Goal: Transaction & Acquisition: Purchase product/service

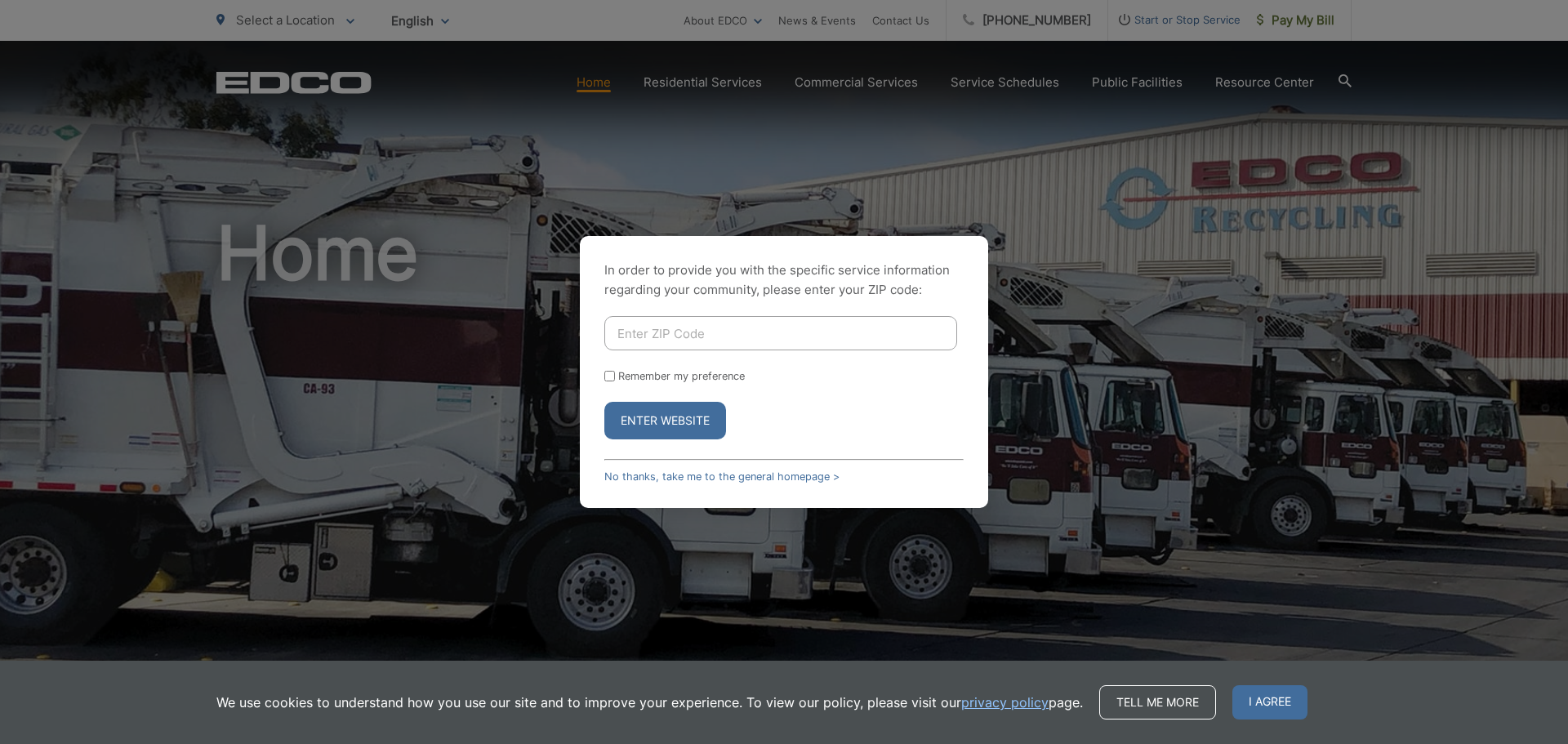
click at [717, 334] on input "Enter ZIP Code" at bounding box center [780, 333] width 353 height 34
type input "92020"
drag, startPoint x: 713, startPoint y: 413, endPoint x: 703, endPoint y: 431, distance: 20.6
click at [703, 431] on button "Enter Website" at bounding box center [665, 420] width 122 height 38
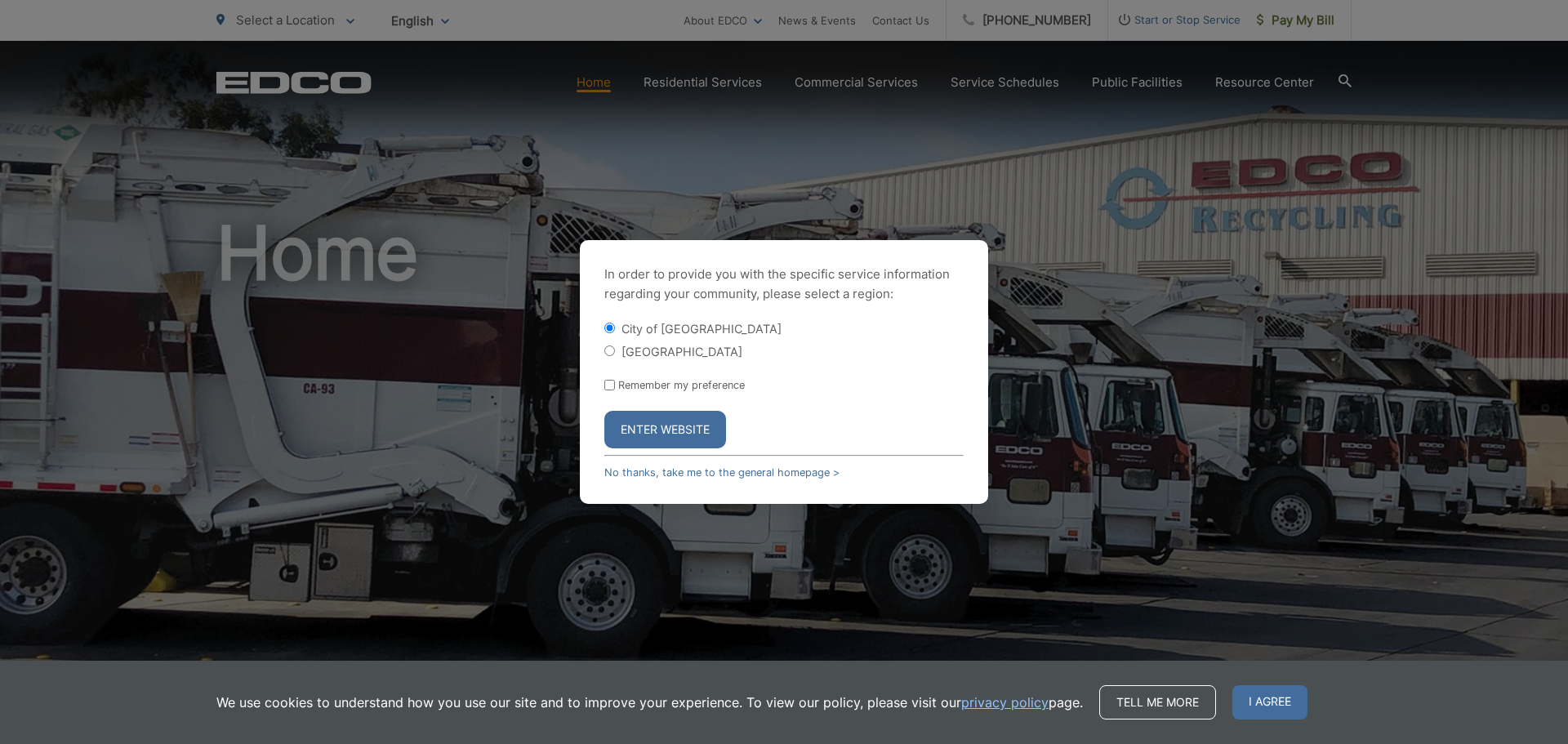
click at [701, 429] on button "Enter Website" at bounding box center [665, 429] width 122 height 38
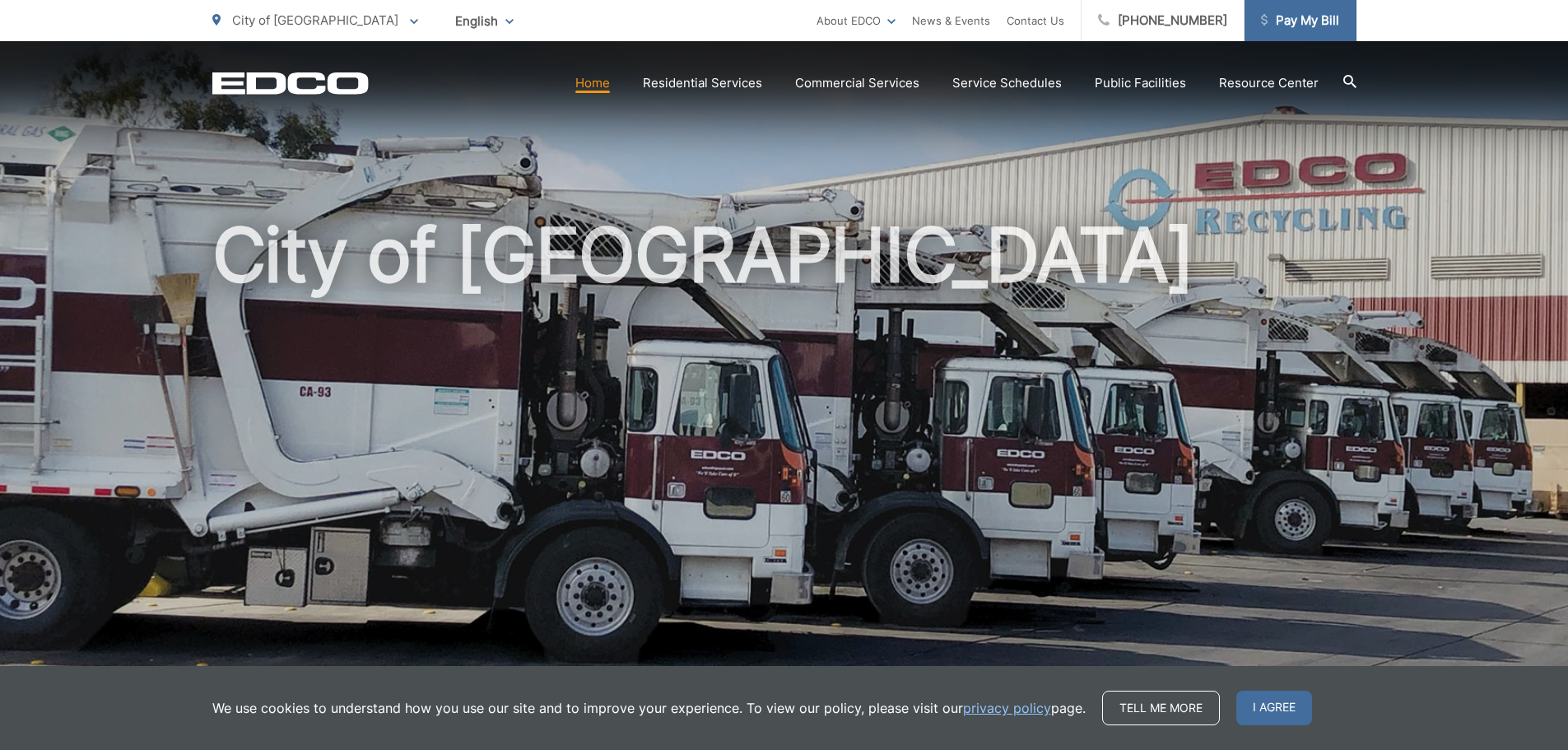
click at [1293, 13] on span "Pay My Bill" at bounding box center [1300, 20] width 78 height 19
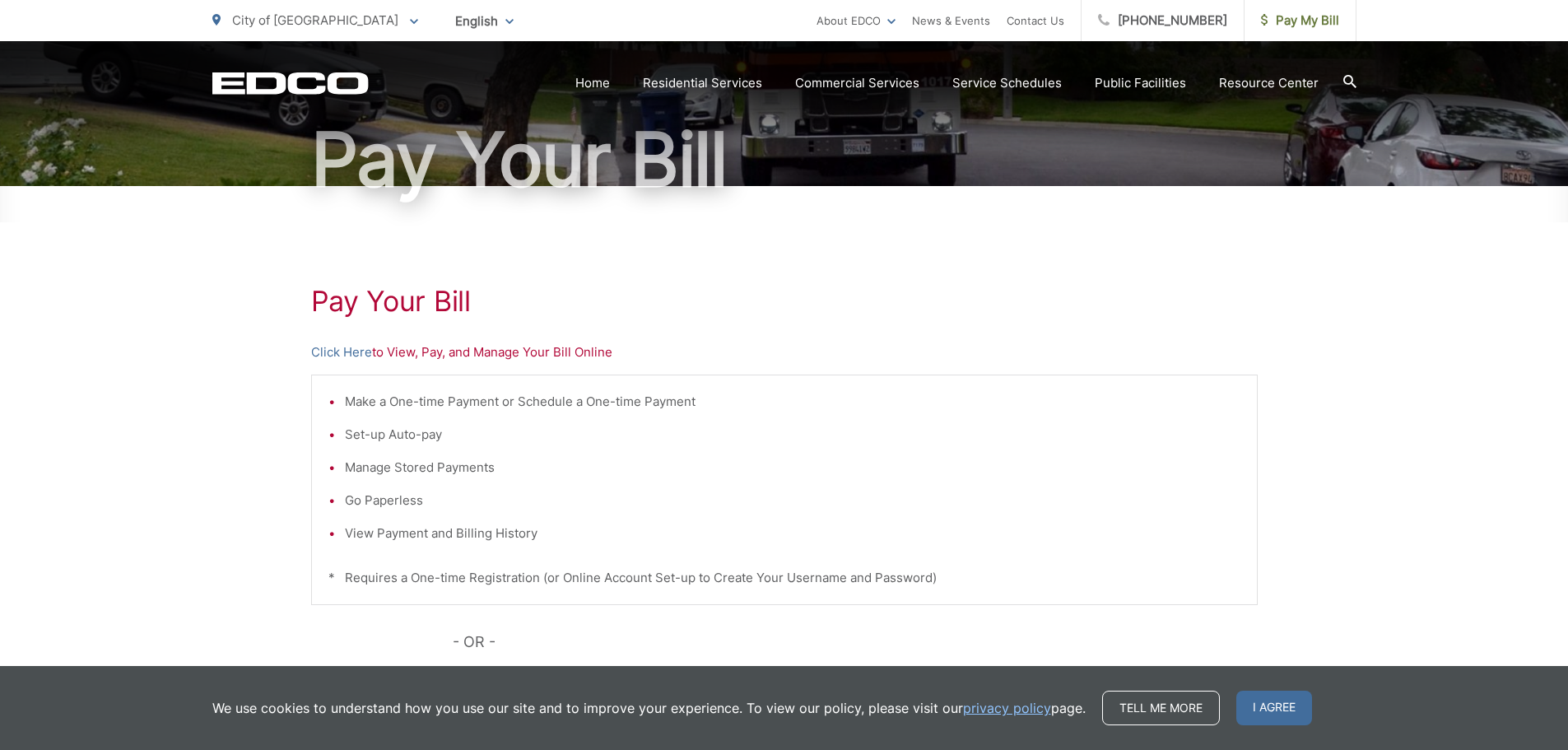
scroll to position [165, 0]
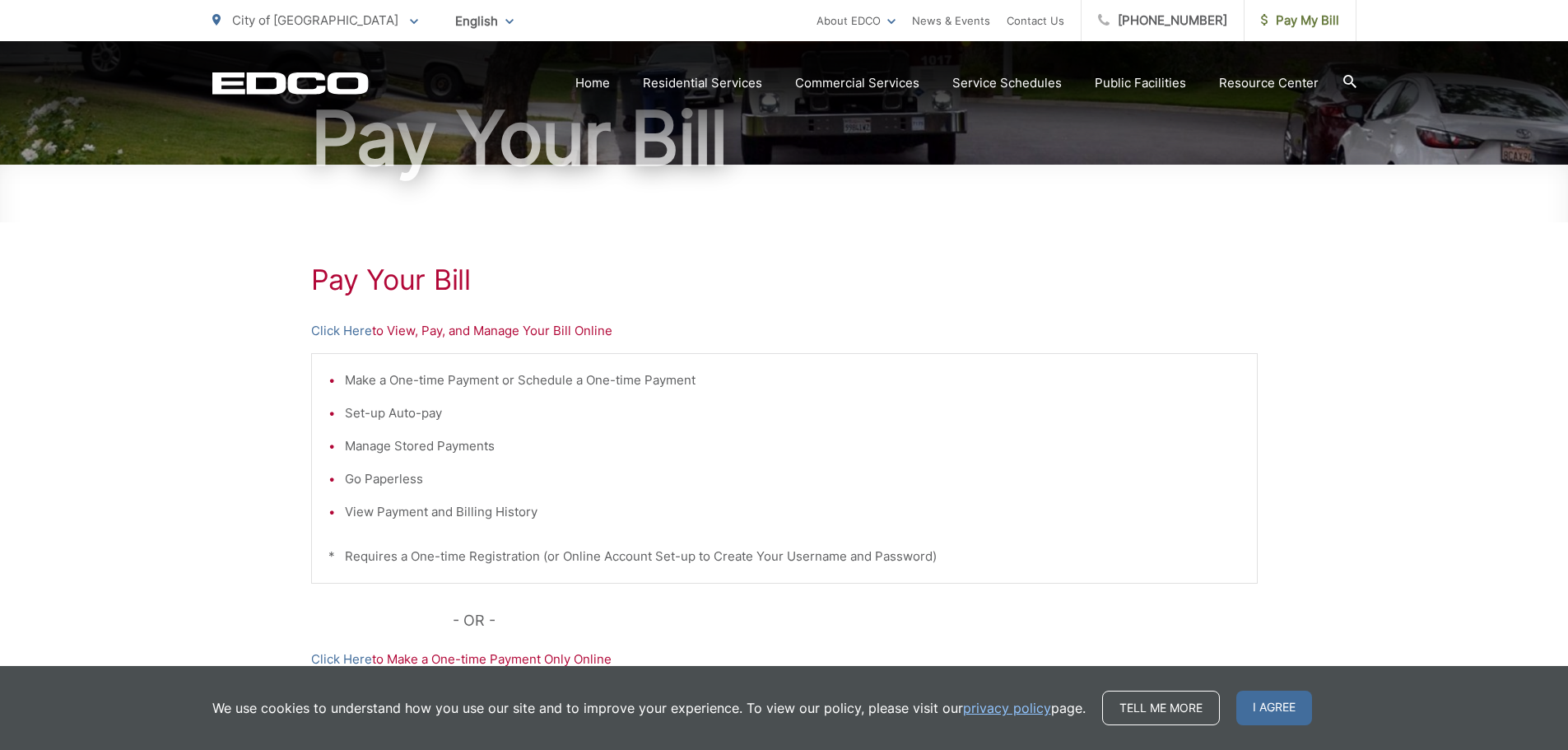
click at [403, 328] on p "Click Here to View, Pay, and Manage Your Bill Online" at bounding box center [784, 330] width 946 height 19
click at [342, 333] on link "Click Here" at bounding box center [342, 330] width 61 height 19
